Goal: Information Seeking & Learning: Understand process/instructions

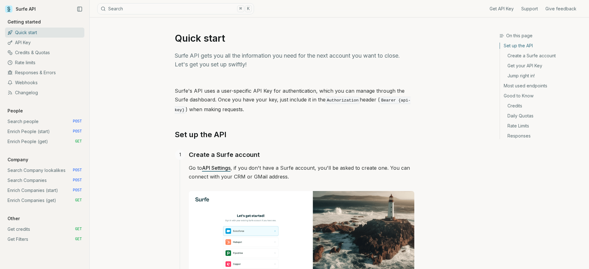
click at [38, 171] on link "Search Company lookalikes POST" at bounding box center [44, 170] width 79 height 10
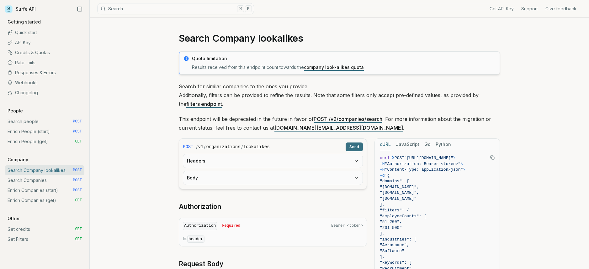
click at [34, 181] on link "Search Companies POST" at bounding box center [44, 181] width 79 height 10
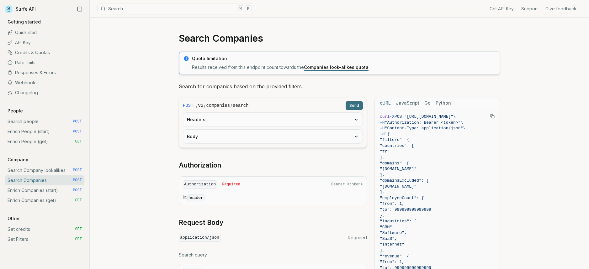
click at [32, 191] on link "Enrich Companies (start) POST" at bounding box center [44, 191] width 79 height 10
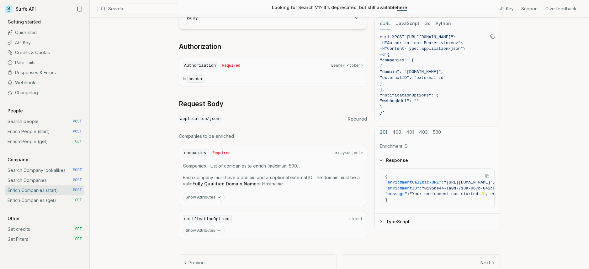
scroll to position [210, 0]
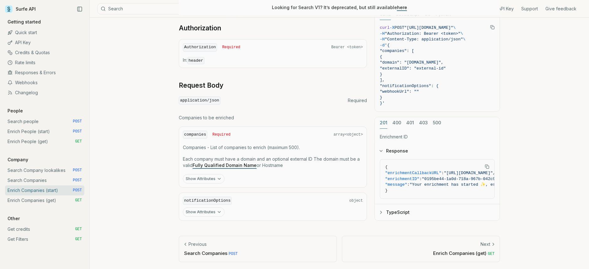
click at [217, 178] on icon "button" at bounding box center [219, 178] width 5 height 5
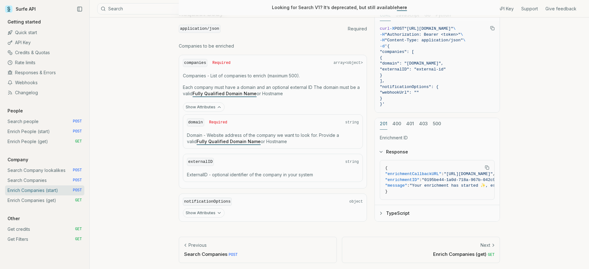
scroll to position [282, 0]
click at [203, 209] on button "Show Attributes" at bounding box center [204, 211] width 42 height 9
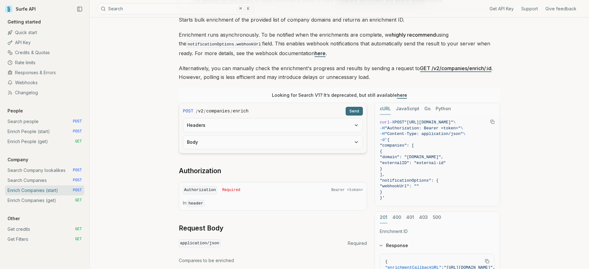
scroll to position [65, 0]
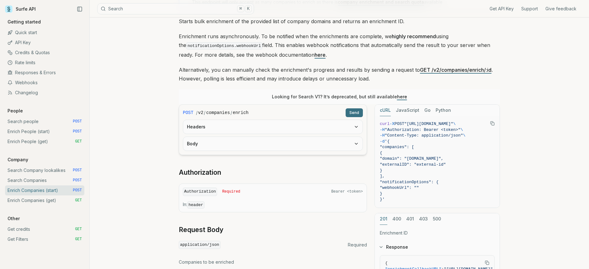
click at [259, 126] on button "Headers" at bounding box center [272, 127] width 179 height 14
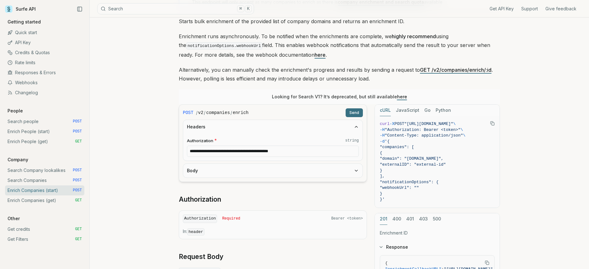
click at [259, 126] on button "Headers" at bounding box center [272, 127] width 179 height 14
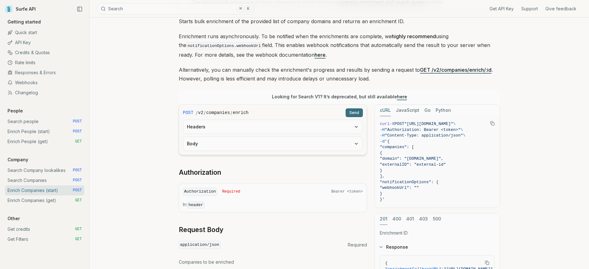
click at [248, 145] on button "Body" at bounding box center [272, 144] width 179 height 14
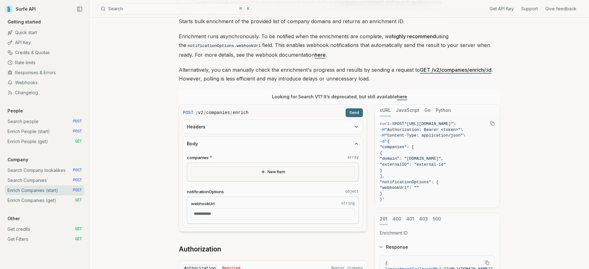
click at [248, 145] on button "Body" at bounding box center [272, 144] width 179 height 14
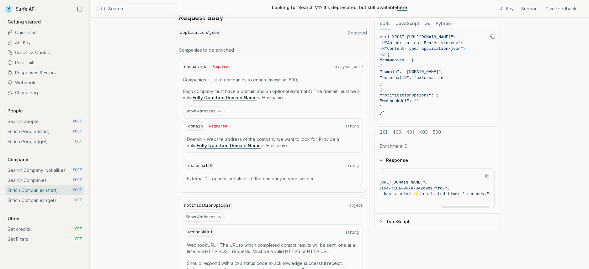
scroll to position [0, 149]
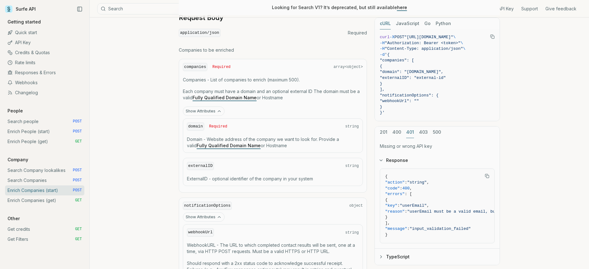
click at [411, 131] on button "401" at bounding box center [410, 133] width 8 height 12
click at [399, 132] on button "400" at bounding box center [396, 133] width 9 height 12
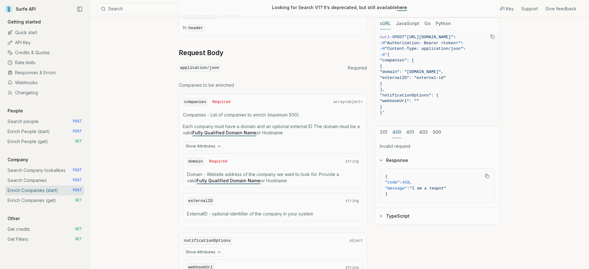
scroll to position [241, 0]
click at [407, 22] on button "JavaScript" at bounding box center [408, 24] width 24 height 12
click at [386, 21] on button "cURL" at bounding box center [385, 24] width 11 height 12
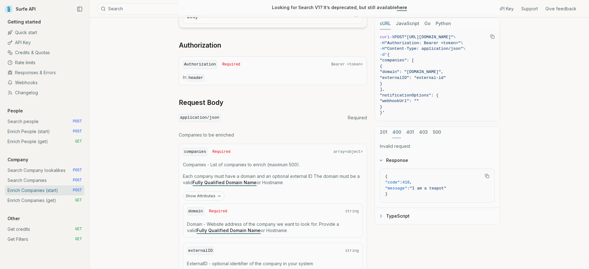
scroll to position [193, 0]
click at [232, 182] on link "Fully Qualified Domain Name" at bounding box center [224, 181] width 64 height 5
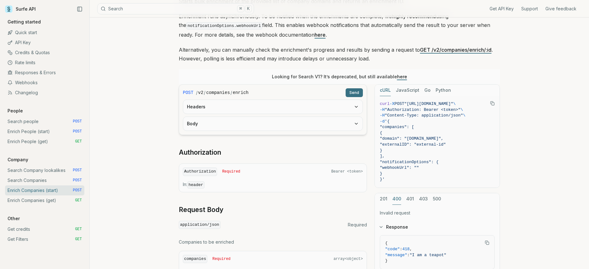
scroll to position [83, 0]
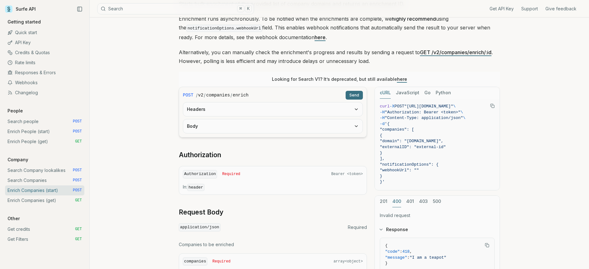
click at [300, 117] on form "POST / v2 / companies / enrich Send Headers Body" at bounding box center [273, 112] width 188 height 51
click at [300, 112] on button "Headers" at bounding box center [272, 109] width 179 height 14
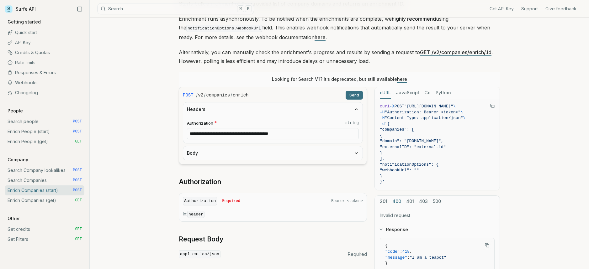
click at [300, 112] on button "Headers" at bounding box center [272, 109] width 179 height 14
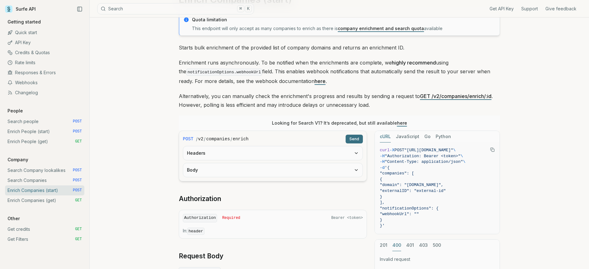
scroll to position [0, 0]
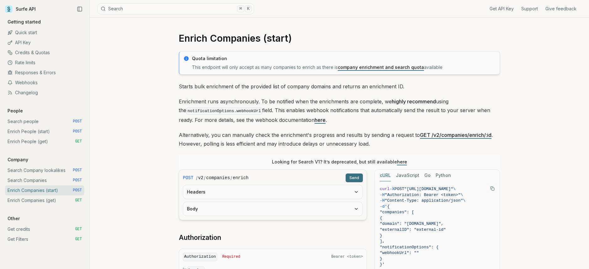
click at [45, 180] on link "Search Companies POST" at bounding box center [44, 181] width 79 height 10
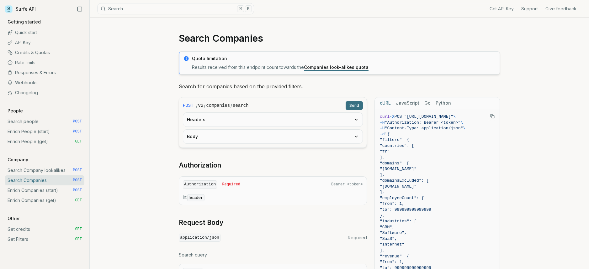
click at [38, 201] on link "Enrich Companies (get) GET" at bounding box center [44, 201] width 79 height 10
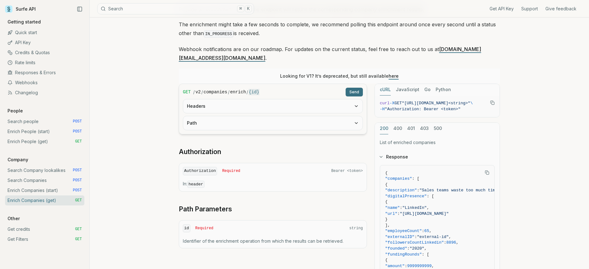
scroll to position [19, 0]
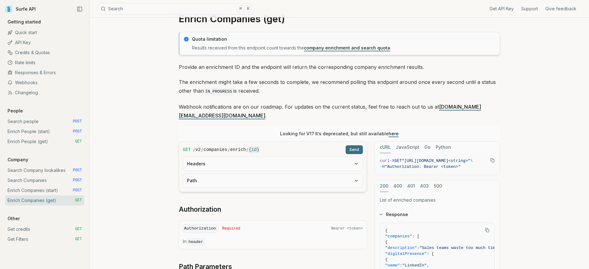
click at [30, 179] on link "Search Companies POST" at bounding box center [44, 181] width 79 height 10
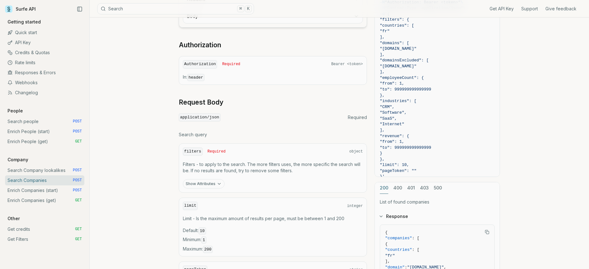
scroll to position [119, 0]
click at [206, 185] on button "Show Attributes" at bounding box center [204, 185] width 42 height 9
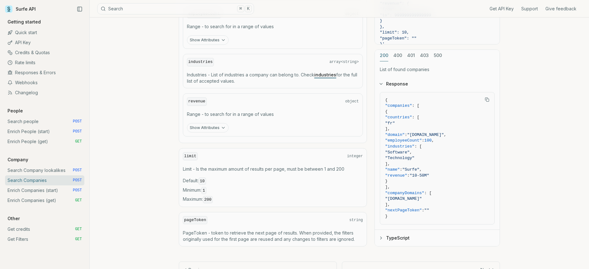
scroll to position [468, 0]
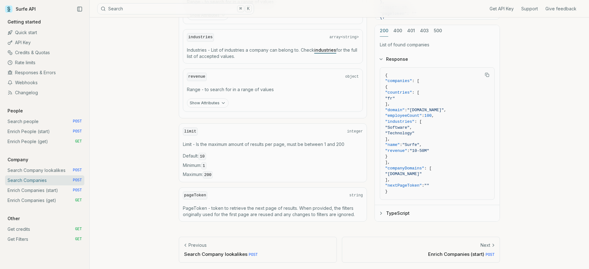
click at [46, 189] on link "Enrich Companies (start) POST" at bounding box center [44, 191] width 79 height 10
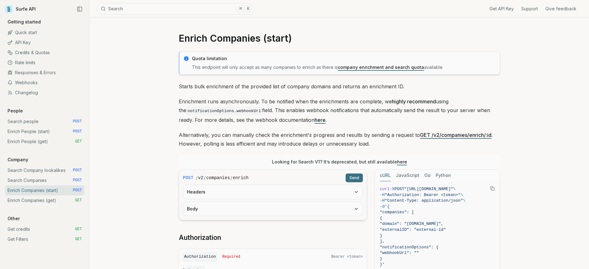
click at [281, 98] on p "Enrichment runs asynchronously. To be notified when the enrichments are complet…" at bounding box center [339, 110] width 321 height 27
